Goal: Information Seeking & Learning: Learn about a topic

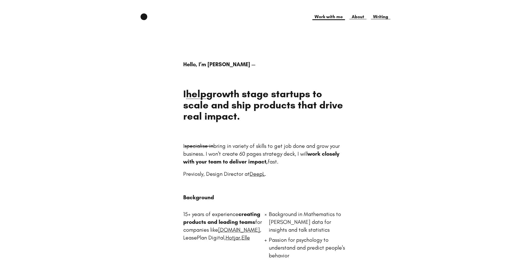
click at [320, 16] on link "Work with me" at bounding box center [329, 16] width 33 height 7
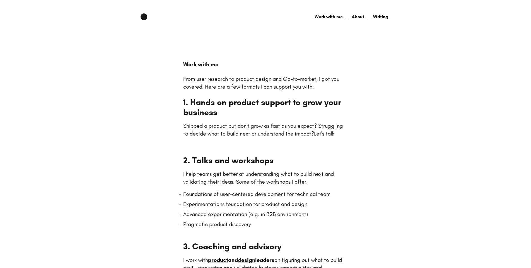
click at [183, 193] on li "Foundations of user-centered development for technical team" at bounding box center [265, 194] width 164 height 8
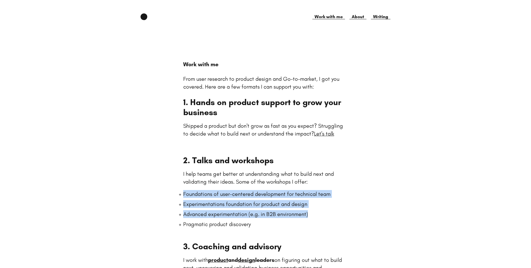
drag, startPoint x: 319, startPoint y: 212, endPoint x: 238, endPoint y: 189, distance: 84.7
click at [238, 189] on div "2. Talks and workshops I help teams get better at understanding what to build n…" at bounding box center [265, 191] width 164 height 73
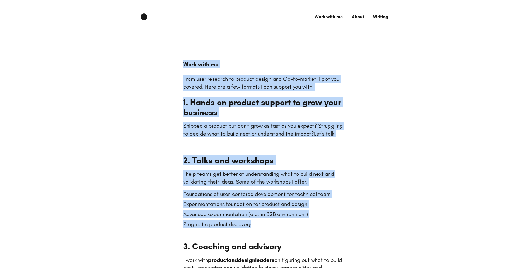
drag, startPoint x: 185, startPoint y: 225, endPoint x: 274, endPoint y: 227, distance: 89.0
click at [268, 226] on div "Work with me From user research to product design and Go-to-market, I got you c…" at bounding box center [266, 215] width 250 height 310
click at [277, 227] on li "Pragmatic product discovery" at bounding box center [265, 224] width 164 height 8
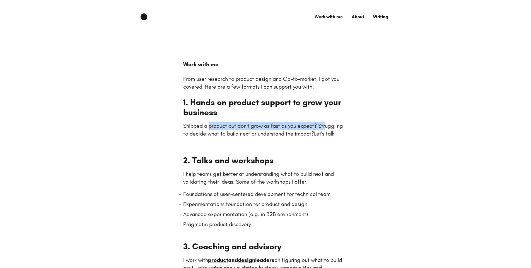
drag, startPoint x: 209, startPoint y: 127, endPoint x: 329, endPoint y: 127, distance: 119.7
click at [329, 127] on p "Shipped a product but don't grow as fast as you expect? Struggling to decide wh…" at bounding box center [265, 130] width 164 height 16
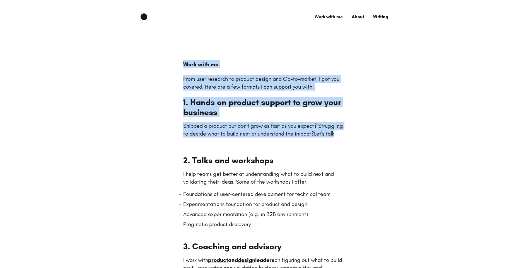
drag, startPoint x: 346, startPoint y: 134, endPoint x: 178, endPoint y: 109, distance: 170.0
click at [178, 109] on div "Work with me From user research to product design and Go-to-market, I got you c…" at bounding box center [266, 215] width 250 height 310
click at [191, 108] on h2 "1. Hands on product support to grow your business" at bounding box center [265, 107] width 164 height 20
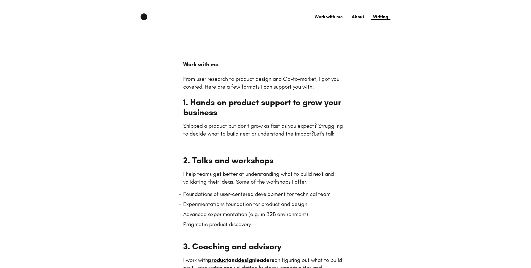
click at [375, 18] on link "Writing" at bounding box center [381, 16] width 20 height 7
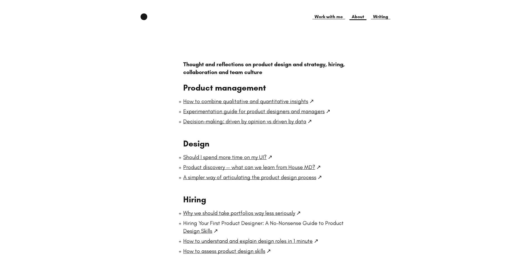
click at [355, 15] on link "About" at bounding box center [358, 16] width 17 height 7
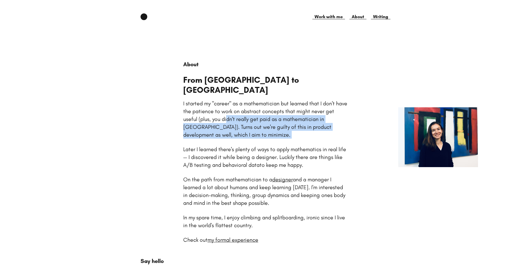
drag, startPoint x: 285, startPoint y: 130, endPoint x: 238, endPoint y: 107, distance: 51.7
click at [238, 107] on div "I started my "career" as a mathematician but learned that I don't have the pati…" at bounding box center [265, 171] width 164 height 144
click at [247, 127] on div "I started my "career" as a mathematician but learned that I don't have the pati…" at bounding box center [265, 118] width 164 height 39
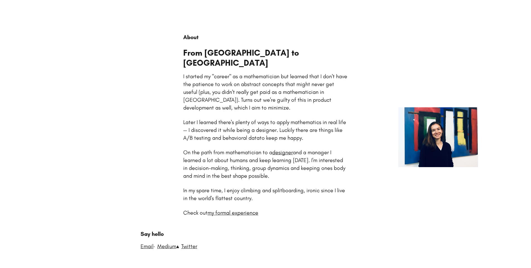
scroll to position [27, 0]
click at [235, 209] on link "my formal experience" at bounding box center [233, 212] width 51 height 7
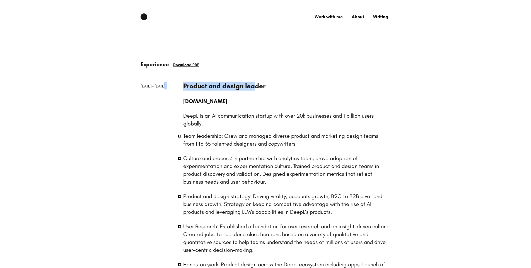
drag, startPoint x: 179, startPoint y: 86, endPoint x: 253, endPoint y: 85, distance: 73.7
click at [237, 149] on ul "Team leadership: Grew and managed diverse product and marketing design teams fr…" at bounding box center [286, 208] width 207 height 152
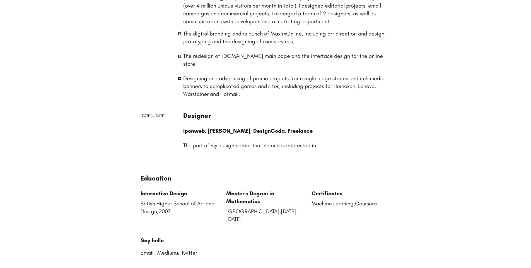
scroll to position [1112, 0]
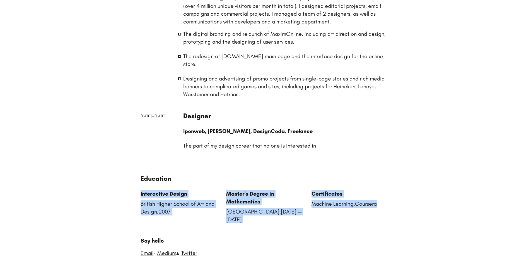
drag, startPoint x: 381, startPoint y: 199, endPoint x: 162, endPoint y: 173, distance: 220.9
click at [162, 174] on div "Education Interactive Design British Higher School of Art and Design , 2007 Mas…" at bounding box center [266, 198] width 250 height 49
click at [186, 200] on p "British Higher School of Art and Design , 2007" at bounding box center [180, 208] width 79 height 16
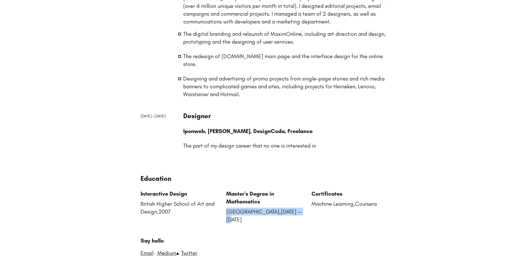
drag, startPoint x: 228, startPoint y: 196, endPoint x: 263, endPoint y: 204, distance: 36.0
click at [263, 207] on p "[GEOGRAPHIC_DATA] , [DATE] — [DATE]" at bounding box center [265, 215] width 79 height 16
drag, startPoint x: 291, startPoint y: 204, endPoint x: 425, endPoint y: 61, distance: 195.9
click at [292, 207] on p "[GEOGRAPHIC_DATA] , [DATE] — [DATE]" at bounding box center [265, 215] width 79 height 16
